Goal: Transaction & Acquisition: Purchase product/service

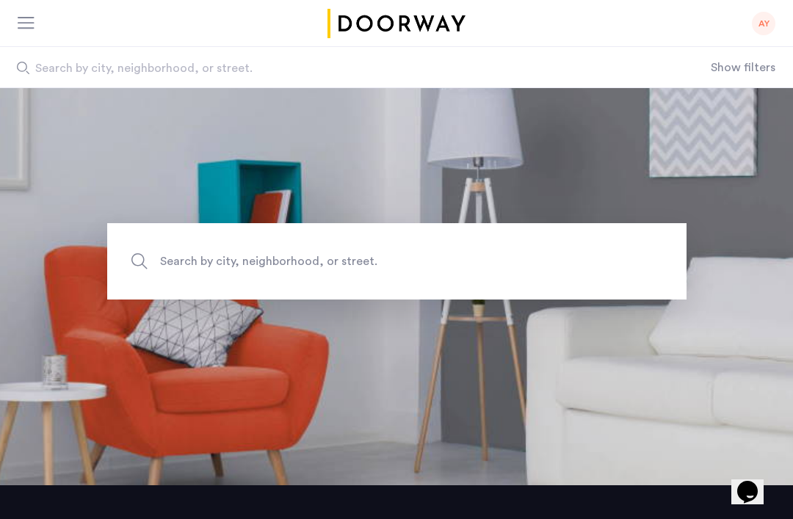
click at [772, 21] on div "AY" at bounding box center [763, 23] width 23 height 23
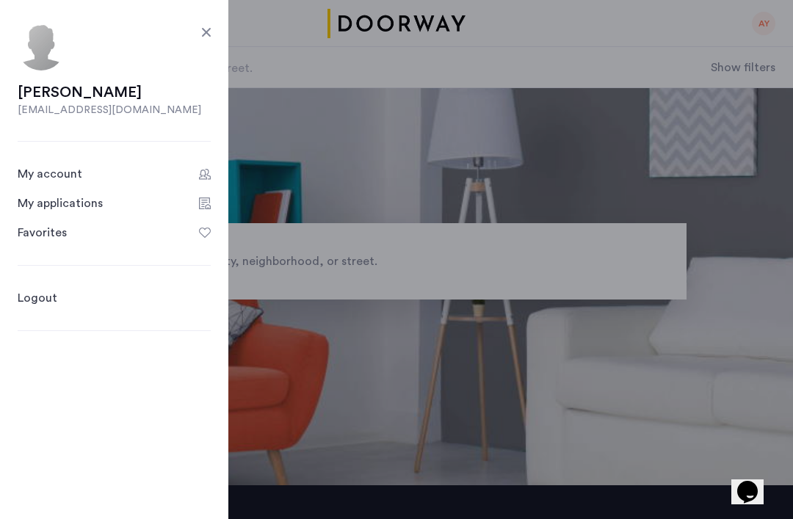
click at [52, 173] on div "My account" at bounding box center [50, 174] width 65 height 18
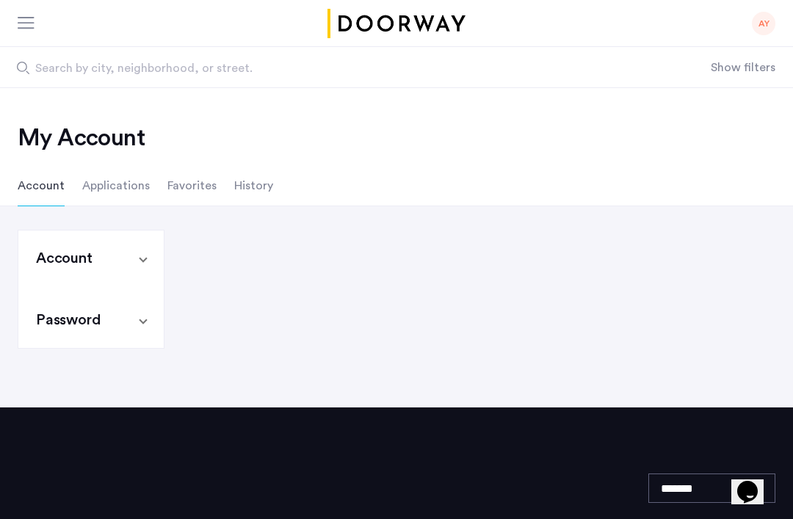
click at [105, 187] on li "Applications" at bounding box center [116, 185] width 68 height 41
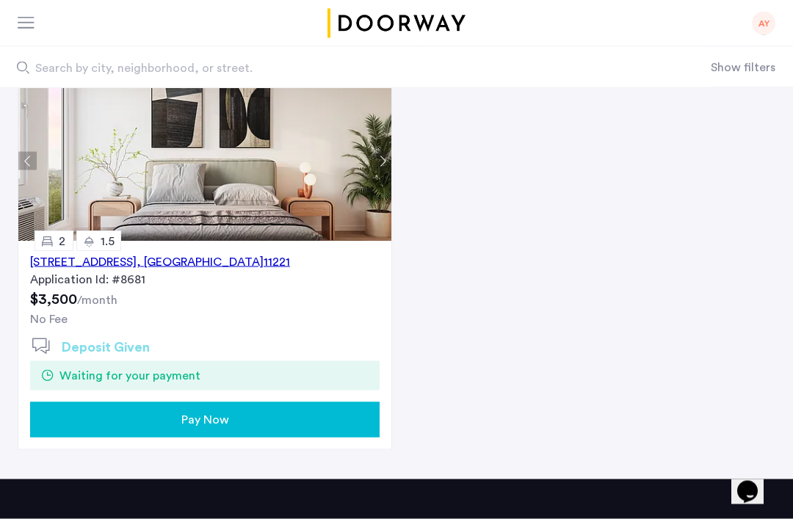
scroll to position [144, 0]
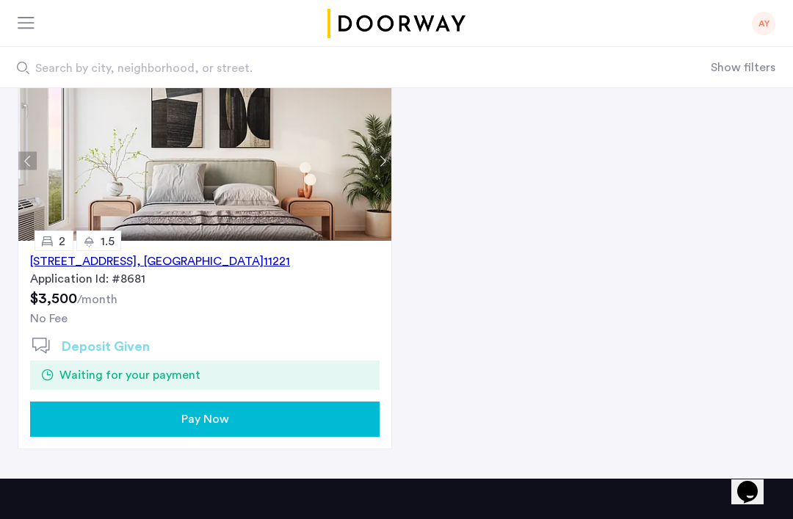
click at [315, 415] on div "Pay Now" at bounding box center [205, 420] width 326 height 18
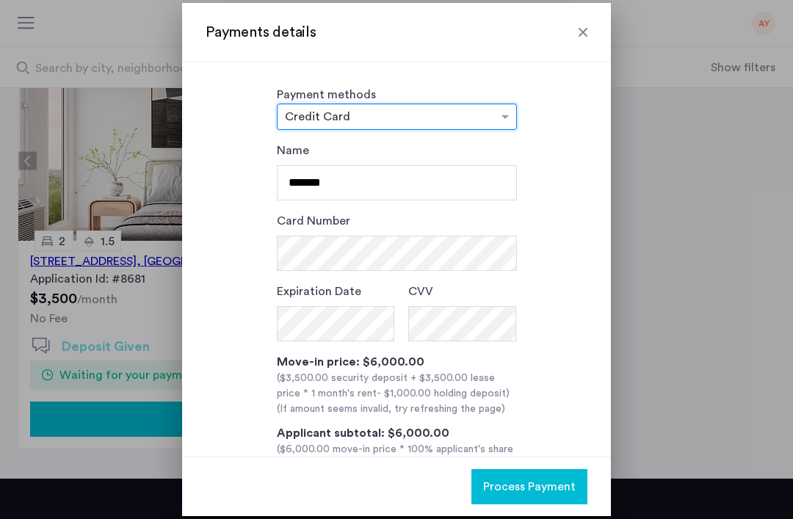
scroll to position [0, 0]
click at [510, 116] on span at bounding box center [507, 117] width 18 height 18
click at [565, 166] on div "Name ******* Card Number Expiration Date CVV Move-in price: $6,000.00 ($3,500.0…" at bounding box center [397, 328] width 382 height 372
click at [499, 109] on span at bounding box center [507, 117] width 18 height 18
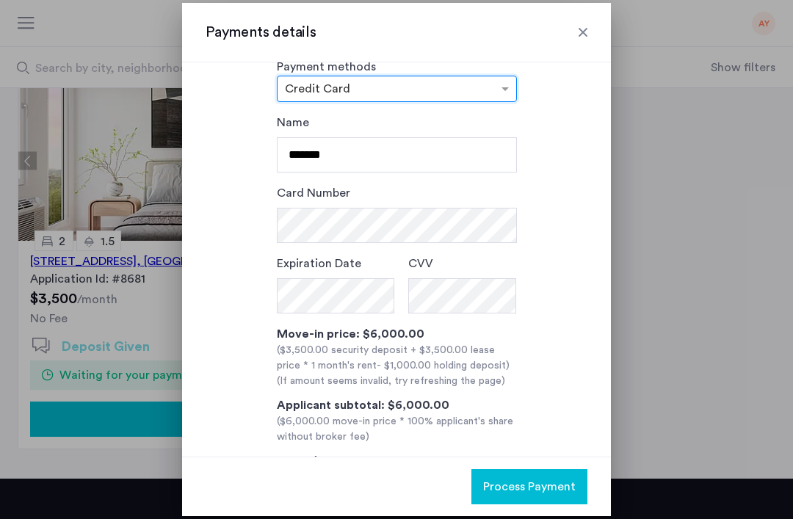
click at [507, 79] on div "× Credit Card" at bounding box center [397, 89] width 240 height 26
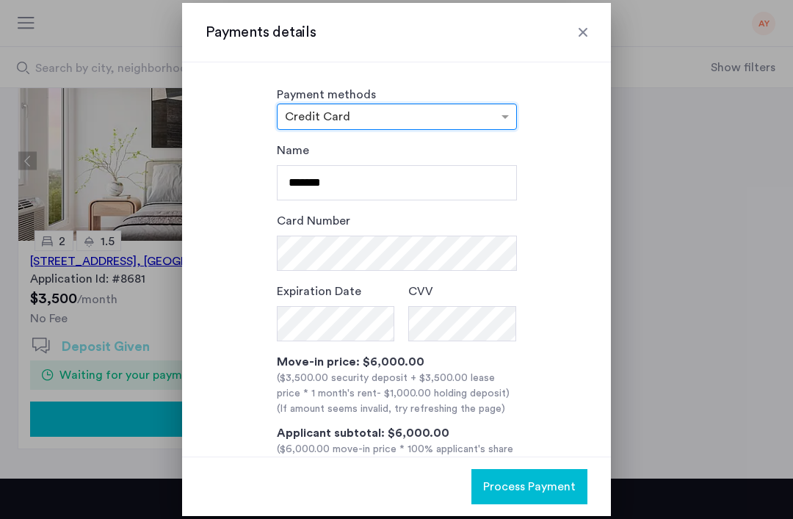
scroll to position [0, 0]
